Goal: Task Accomplishment & Management: Manage account settings

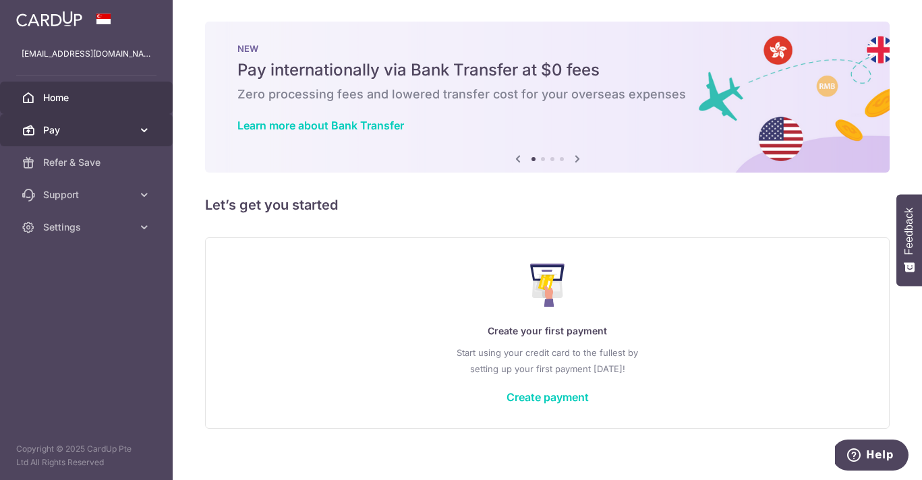
click at [63, 126] on span "Pay" at bounding box center [87, 129] width 89 height 13
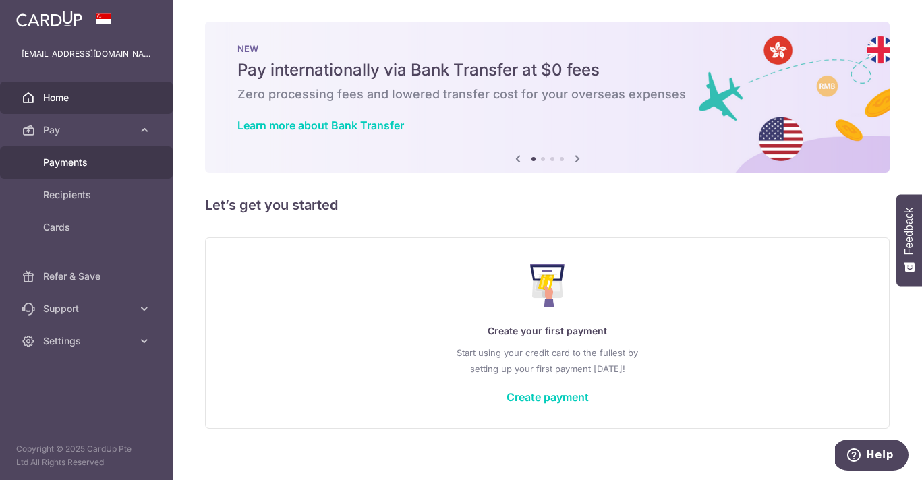
click at [70, 160] on span "Payments" at bounding box center [87, 162] width 89 height 13
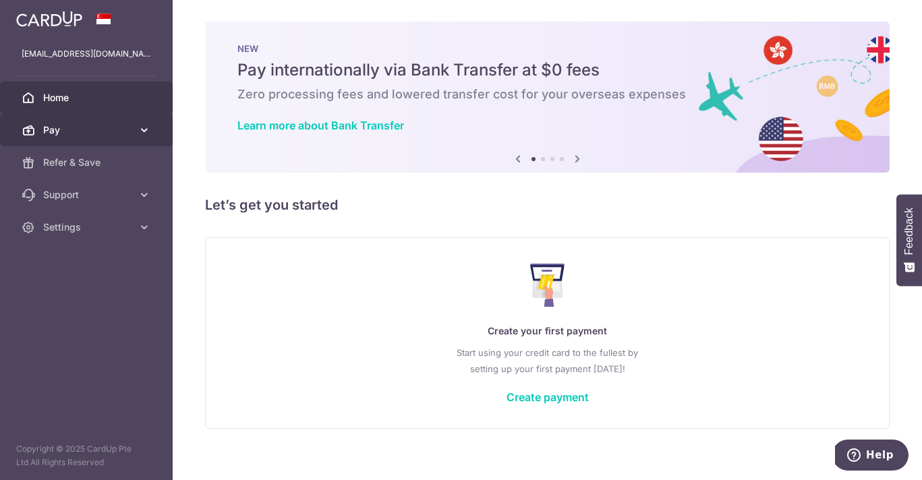
click at [146, 130] on icon at bounding box center [144, 129] width 13 height 13
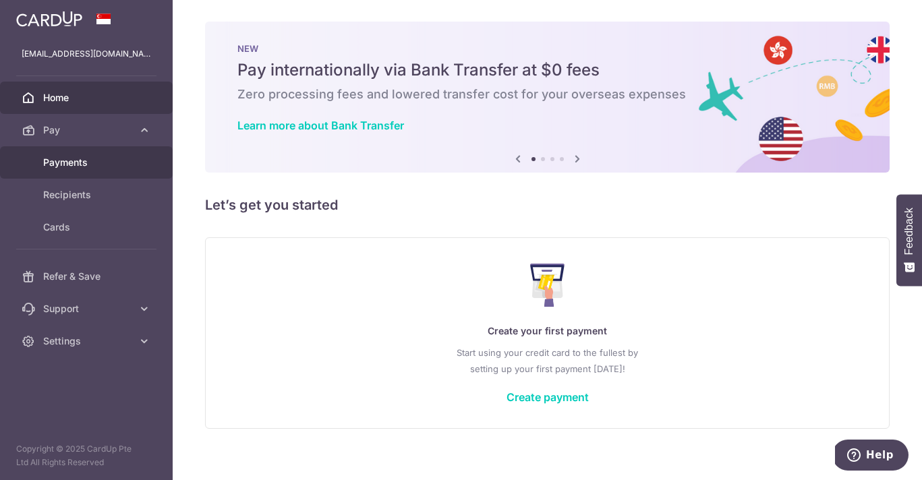
click at [129, 160] on span "Payments" at bounding box center [87, 162] width 89 height 13
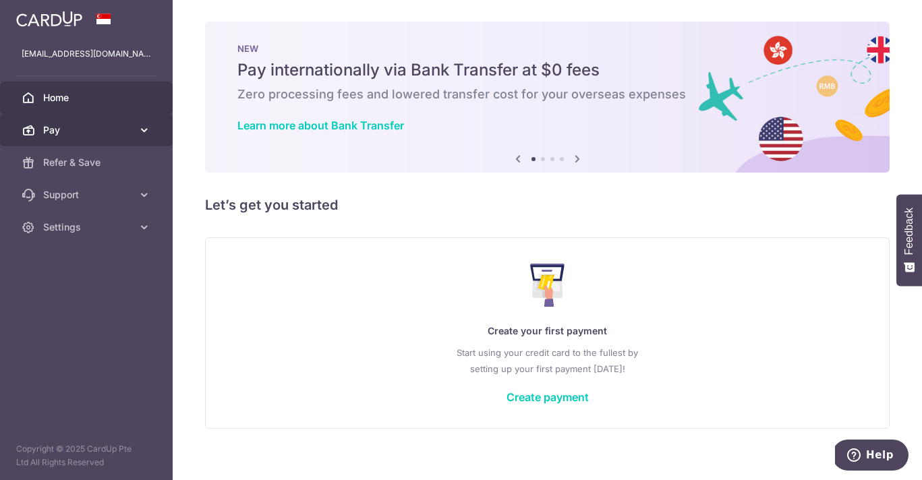
click at [137, 131] on link "Pay" at bounding box center [86, 130] width 173 height 32
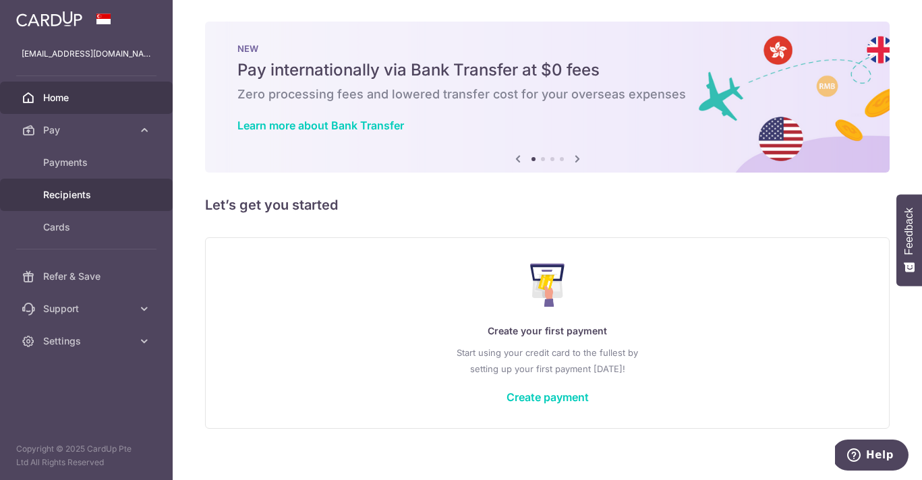
click at [125, 193] on span "Recipients" at bounding box center [87, 194] width 89 height 13
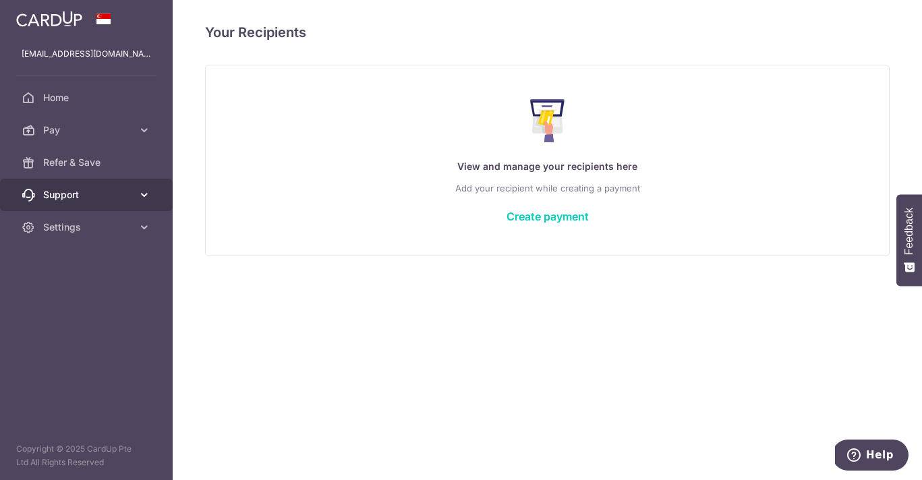
click at [146, 196] on icon at bounding box center [144, 194] width 13 height 13
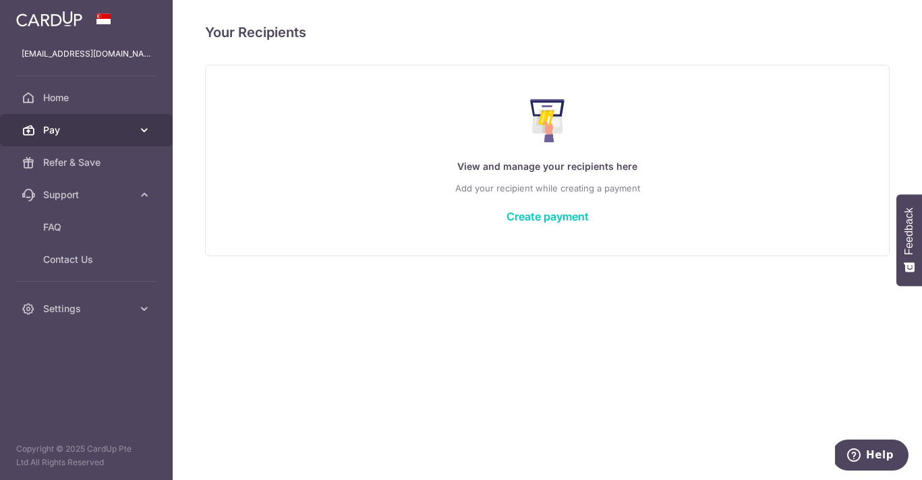
click at [145, 129] on icon at bounding box center [144, 129] width 13 height 13
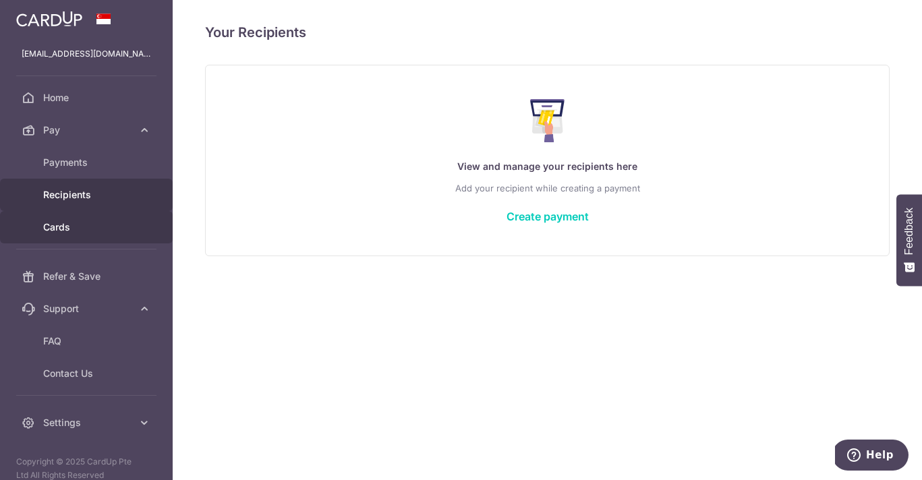
click at [110, 229] on span "Cards" at bounding box center [87, 226] width 89 height 13
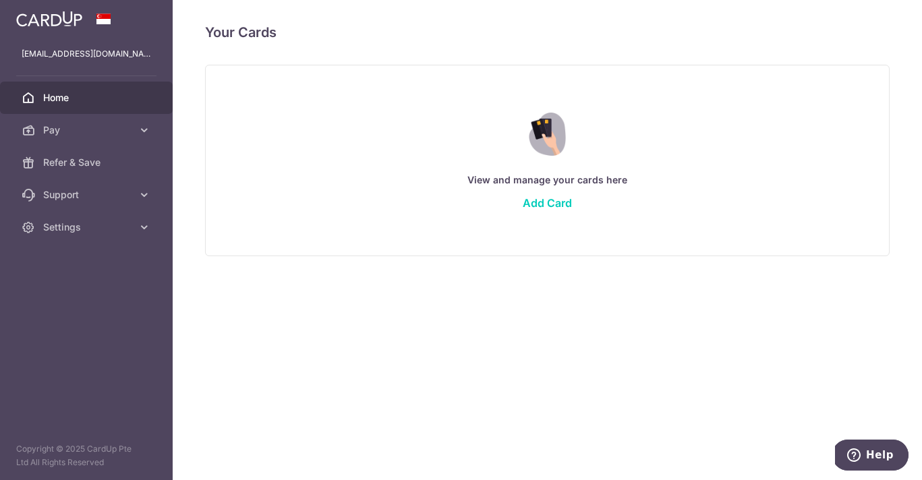
click at [82, 95] on span "Home" at bounding box center [87, 97] width 89 height 13
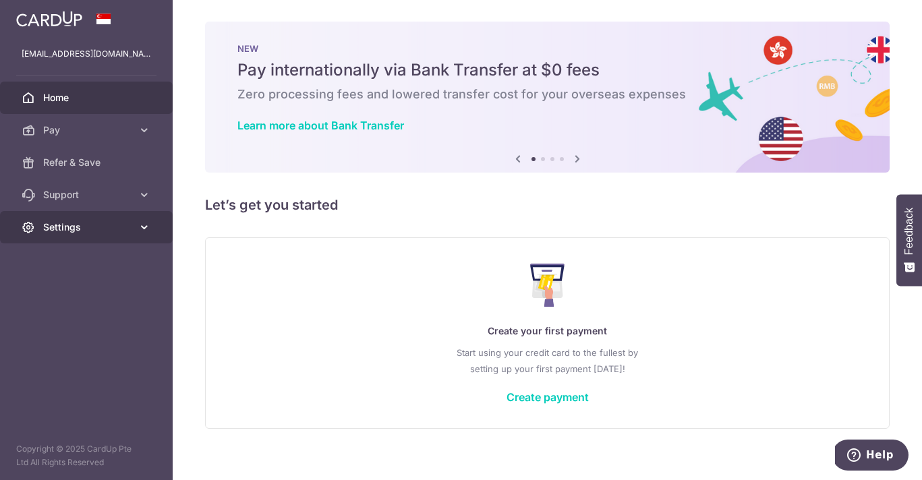
click at [75, 230] on span "Settings" at bounding box center [87, 226] width 89 height 13
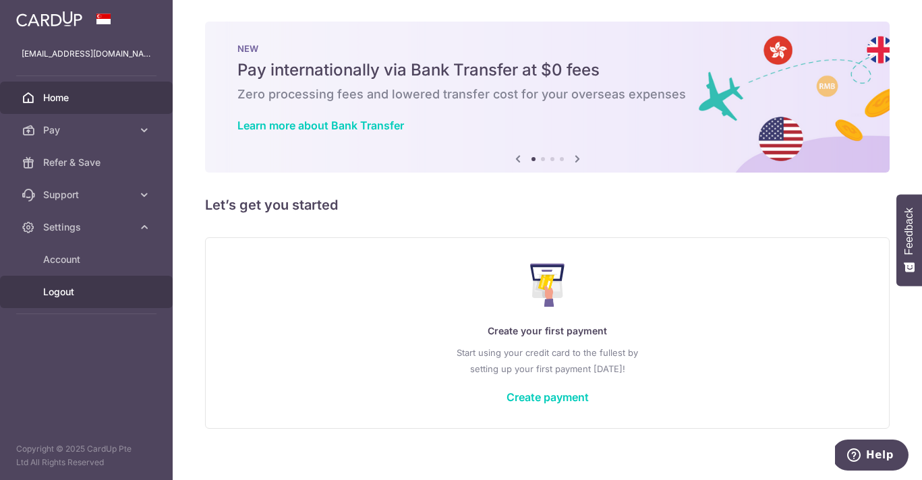
click at [106, 287] on span "Logout" at bounding box center [87, 291] width 89 height 13
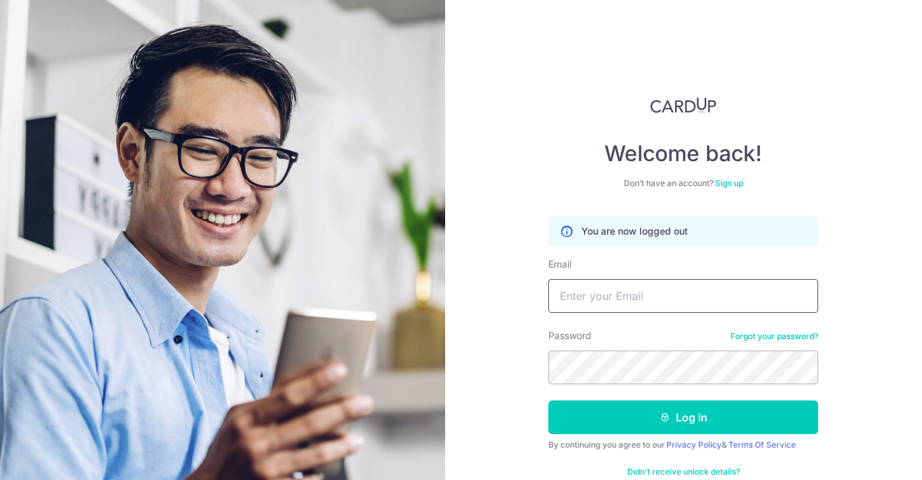
click at [613, 303] on input "Email" at bounding box center [683, 296] width 270 height 34
type input "[EMAIL_ADDRESS][DOMAIN_NAME]"
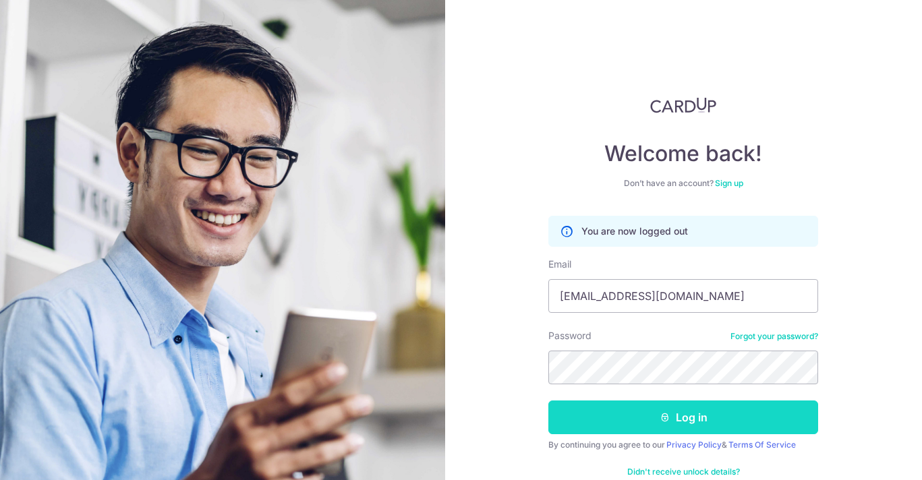
click at [661, 405] on button "Log in" at bounding box center [683, 417] width 270 height 34
